Goal: Answer question/provide support: Share knowledge or assist other users

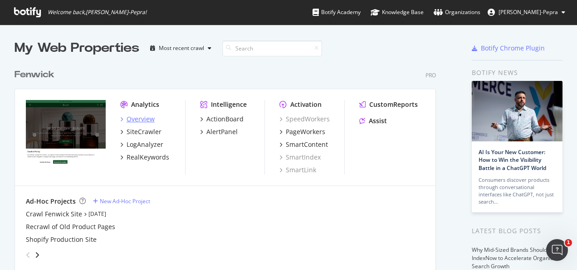
click at [139, 115] on div "Overview" at bounding box center [141, 118] width 28 height 9
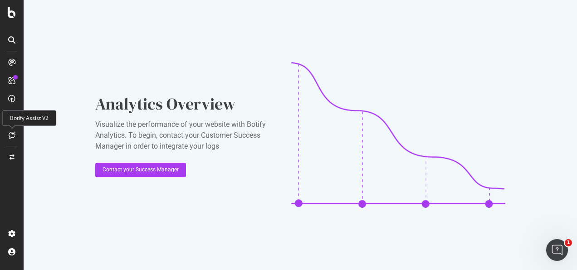
click at [13, 135] on icon at bounding box center [12, 134] width 7 height 7
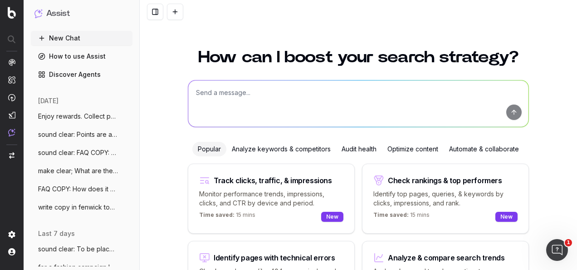
scroll to position [74, 0]
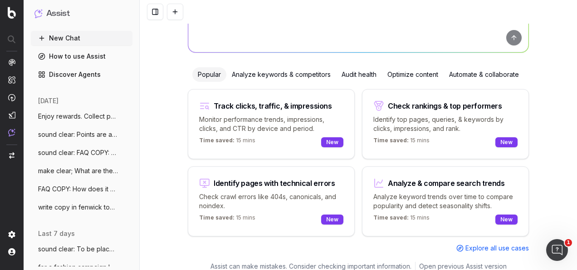
click at [414, 69] on div "Optimize content" at bounding box center [413, 74] width 62 height 15
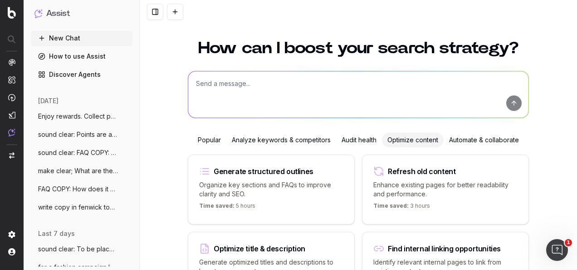
scroll to position [0, 0]
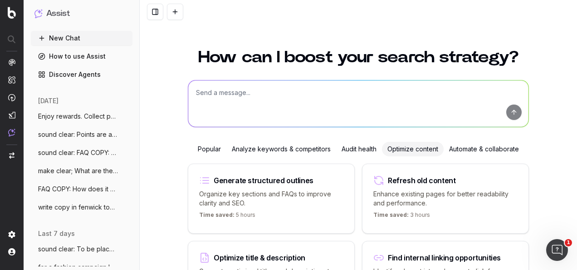
click at [364, 95] on textarea at bounding box center [358, 103] width 340 height 46
paste textarea "LORE IP DOL SITAMETCO – ADI 02 ELITS DOEIU TEMPORI UTLAB ETDOLOREMAGN: Aliquae …"
type textarea "lorem ipsu dol sita co adi Elitsed doei te incid: UTLA ET DOL MAGNAALIQ – ENI 6…"
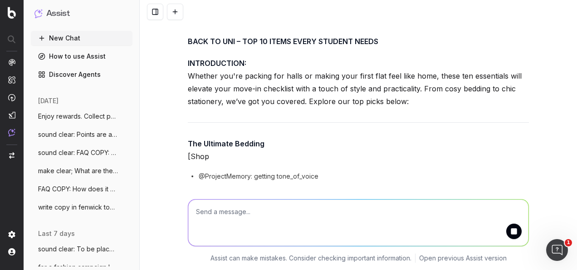
scroll to position [697, 0]
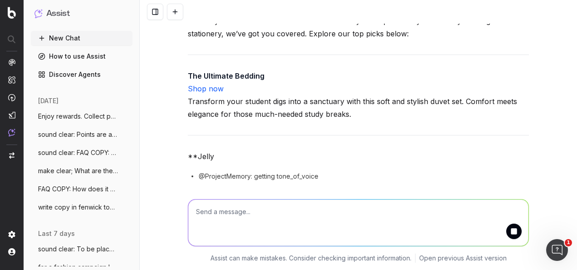
click at [398, 108] on div "The Fenwick tone of voice is conversational with elements of luxury, so I'll cr…" at bounding box center [358, 49] width 341 height 275
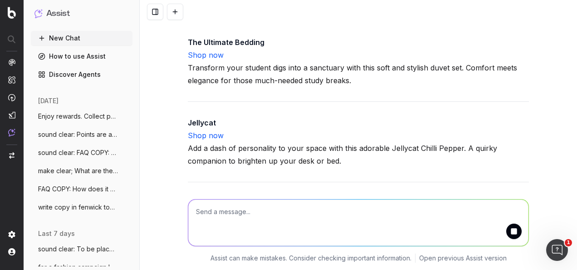
drag, startPoint x: 246, startPoint y: 80, endPoint x: 175, endPoint y: 66, distance: 72.6
click at [175, 66] on div "write copy for this in the Fenwick tone of voice: BACK TO UNI EDITORIAL – TOP 1…" at bounding box center [359, 135] width 438 height 270
copy p "INTRODUCTION: Whether you're packing for halls or making your first flat feel l…"
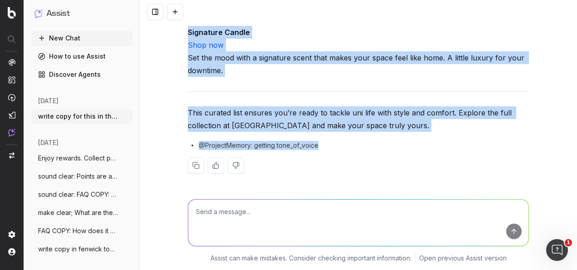
scroll to position [1504, 0]
drag, startPoint x: 183, startPoint y: 138, endPoint x: 396, endPoint y: 124, distance: 212.9
copy div "The Ultimate Bedding Shop now Transform your student digs into a sanctuary with…"
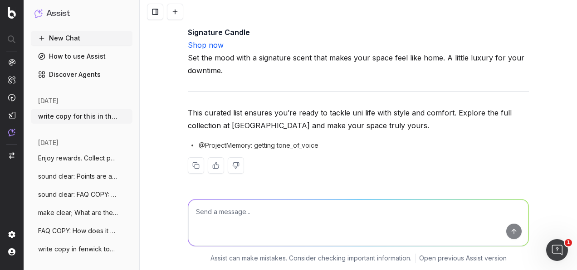
click at [274, 209] on textarea at bounding box center [358, 222] width 340 height 46
type textarea "E"
type textarea "e"
paste textarea "BACK TO UNI EDITORIAL – TOP 10 ITEMS EVERY STUDENT NEEDS INTRODUCTION: Whether …"
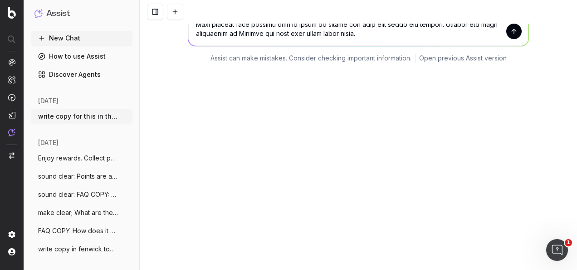
scroll to position [1591, 0]
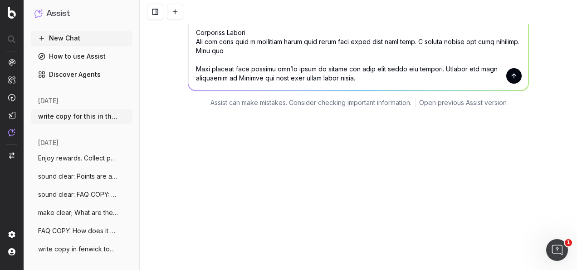
type textarea "Expand on this copy: BACK TO UNI EDITORIAL – TOP 10 ITEMS EVERY STUDENT NEEDS I…"
click at [507, 84] on button "submit" at bounding box center [514, 75] width 15 height 15
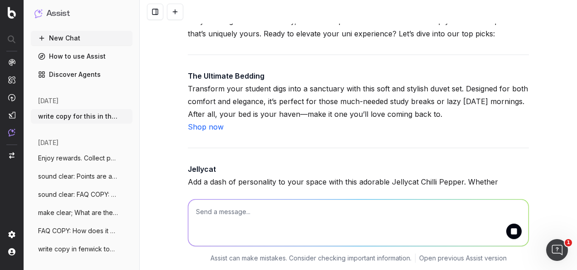
scroll to position [2296, 0]
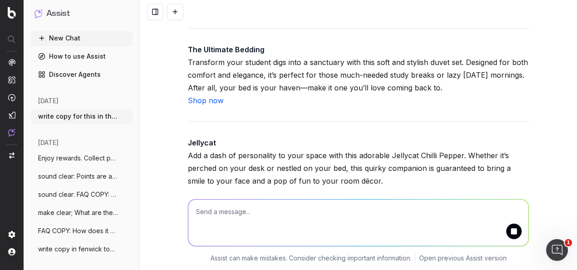
drag, startPoint x: 491, startPoint y: 107, endPoint x: 185, endPoint y: 52, distance: 310.4
copy p "Heading off to university is an exciting new chapter, but making your space fee…"
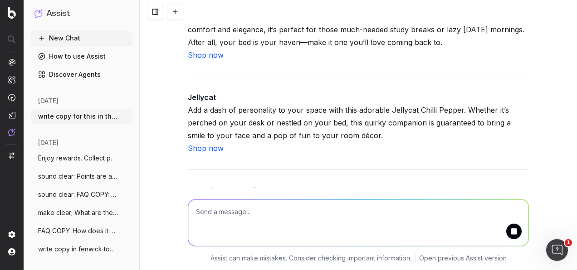
drag, startPoint x: 177, startPoint y: 132, endPoint x: 162, endPoint y: 98, distance: 36.4
click at [162, 98] on div "write copy for this in the Fenwick tone of voice: BACK TO UNI EDITORIAL – TOP 1…" at bounding box center [359, 135] width 438 height 270
copy strong
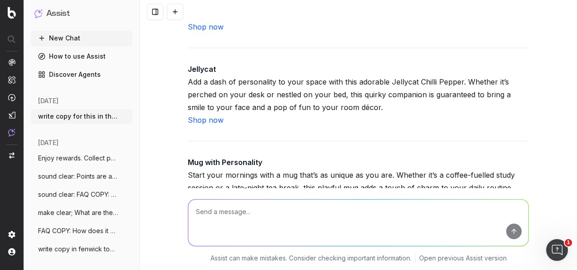
scroll to position [2432, 0]
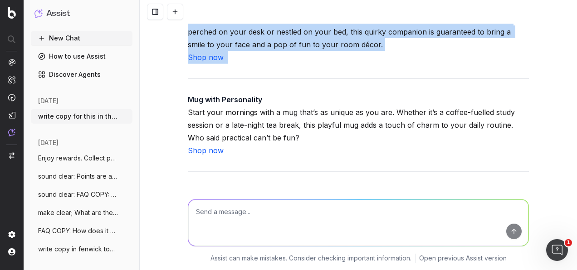
drag, startPoint x: 280, startPoint y: 152, endPoint x: 171, endPoint y: 109, distance: 116.7
click at [171, 109] on div "write copy for this in the Fenwick tone of voice: BACK TO UNI EDITORIAL – TOP 1…" at bounding box center [359, 135] width 438 height 270
copy p "Jellycat Add a dash of personality to your space with this adorable Jellycat Ch…"
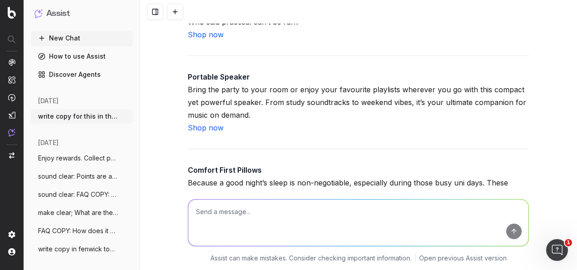
scroll to position [2568, 0]
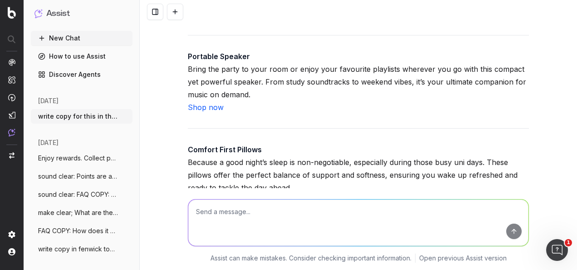
drag, startPoint x: 255, startPoint y: 121, endPoint x: 176, endPoint y: 53, distance: 104.6
click at [176, 53] on div "write copy for this in the Fenwick tone of voice: BACK TO UNI EDITORIAL – TOP 1…" at bounding box center [359, 135] width 438 height 270
copy strong
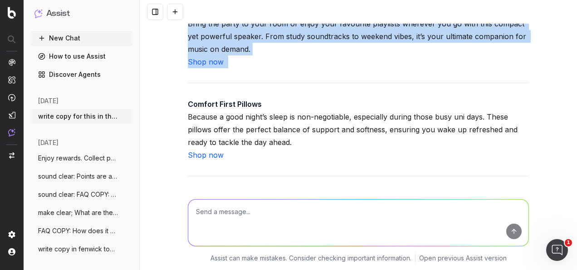
drag, startPoint x: 243, startPoint y: 164, endPoint x: 183, endPoint y: 107, distance: 83.2
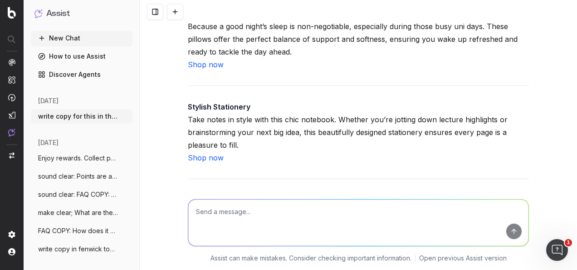
scroll to position [2704, 0]
copy p "Portable Speaker Bring the party to your room or enjoy your favourite playlists…"
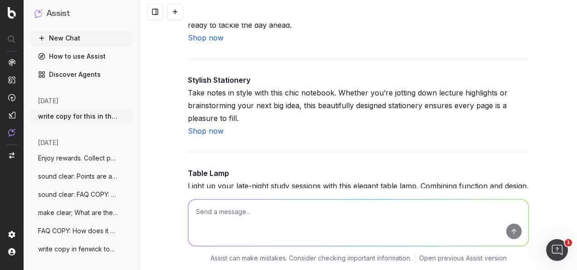
scroll to position [2750, 0]
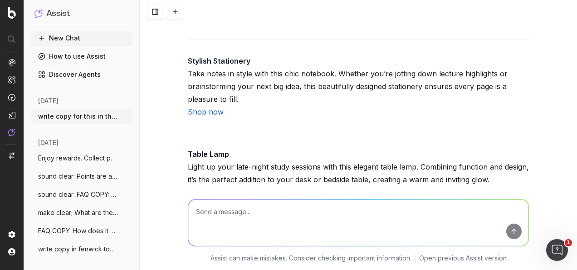
drag, startPoint x: 248, startPoint y: 126, endPoint x: 183, endPoint y: 64, distance: 89.9
copy strong
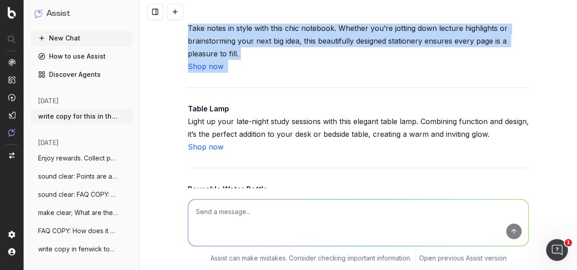
drag, startPoint x: 185, startPoint y: 153, endPoint x: 166, endPoint y: 118, distance: 40.6
click at [166, 118] on div "write copy for this in the Fenwick tone of voice: BACK TO UNI EDITORIAL – TOP 1…" at bounding box center [359, 135] width 438 height 270
copy p "Stylish Stationery Take notes in style with this chic notebook. Whether you’re …"
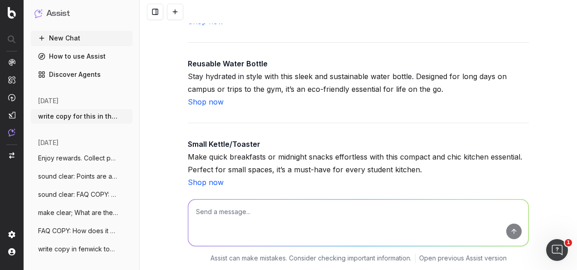
scroll to position [2931, 0]
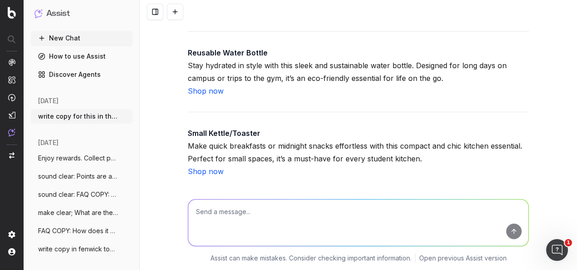
drag, startPoint x: 254, startPoint y: 108, endPoint x: 146, endPoint y: 70, distance: 114.3
click at [146, 70] on div "write copy for this in the Fenwick tone of voice: BACK TO UNI EDITORIAL – TOP 1…" at bounding box center [359, 135] width 438 height 270
copy p "Table Lamp Light up your late-night study sessions with this elegant table lamp…"
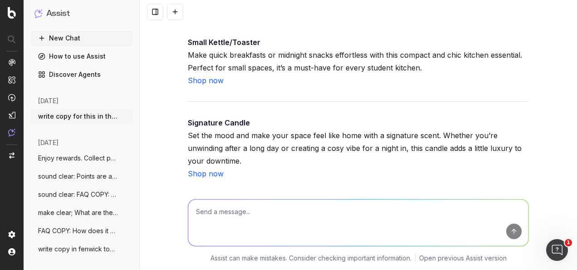
drag, startPoint x: 237, startPoint y: 99, endPoint x: 183, endPoint y: 59, distance: 67.2
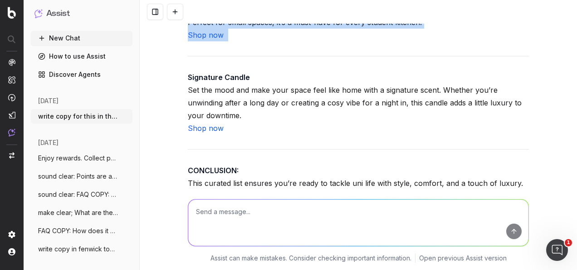
drag, startPoint x: 195, startPoint y: 119, endPoint x: 168, endPoint y: 94, distance: 36.6
click at [168, 94] on div "write copy for this in the Fenwick tone of voice: BACK TO UNI EDITORIAL – TOP 1…" at bounding box center [359, 135] width 438 height 270
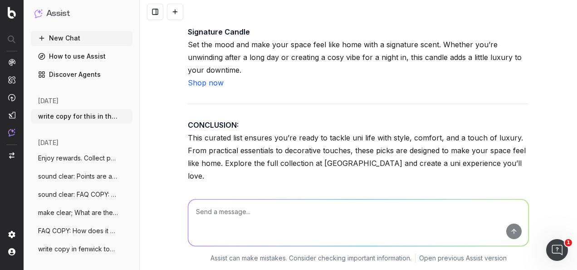
scroll to position [3158, 0]
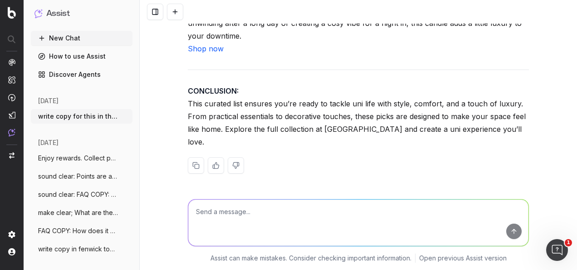
drag, startPoint x: 252, startPoint y: 142, endPoint x: 162, endPoint y: 77, distance: 111.3
click at [162, 77] on div "write copy for this in the Fenwick tone of voice: BACK TO UNI EDITORIAL – TOP 1…" at bounding box center [359, 135] width 438 height 270
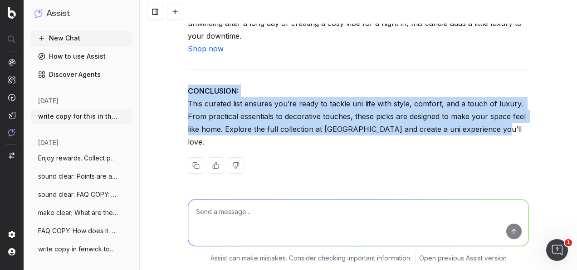
drag, startPoint x: 255, startPoint y: 106, endPoint x: 172, endPoint y: 88, distance: 84.5
click at [172, 88] on div "write copy for this in the Fenwick tone of voice: BACK TO UNI EDITORIAL – TOP 1…" at bounding box center [359, 135] width 438 height 270
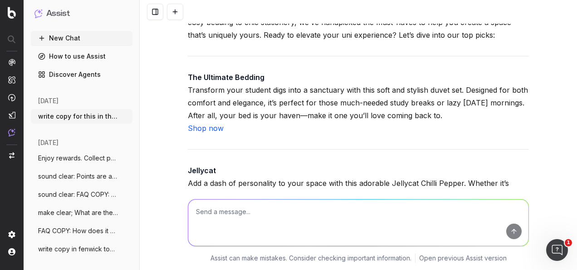
scroll to position [2233, 0]
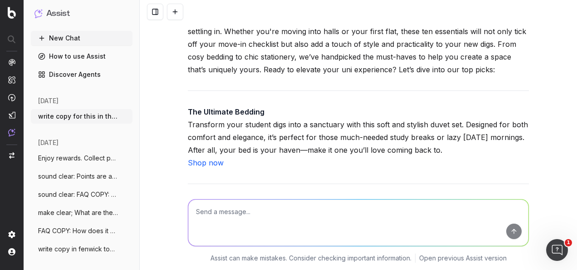
drag, startPoint x: 432, startPoint y: 72, endPoint x: 178, endPoint y: 70, distance: 254.2
click at [178, 70] on div "write copy for this in the Fenwick tone of voice: BACK TO UNI EDITORIAL – TOP 1…" at bounding box center [359, 135] width 438 height 270
click at [277, 210] on textarea at bounding box center [358, 222] width 340 height 46
paste textarea "BACK TO UNI EDITORIAL – TOP 10 ITEMS EVERY STUDENT NEEDS"
type textarea "editorialise this title; BACK TO UNI EDITORIAL – TOP 10 ITEMS EVERY STUDENT NEE…"
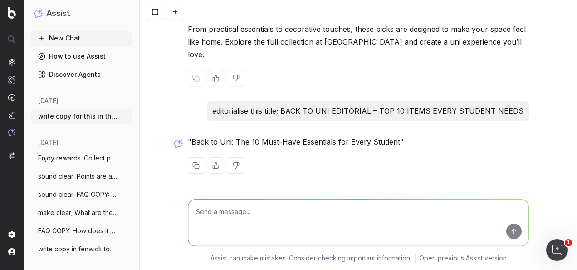
scroll to position [3319, 0]
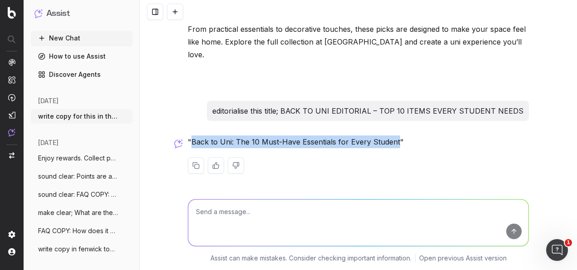
drag, startPoint x: 392, startPoint y: 141, endPoint x: 189, endPoint y: 143, distance: 203.3
click at [189, 143] on p ""Back to Uni: The 10 Must-Have Essentials for Every Student"" at bounding box center [358, 141] width 341 height 13
